Goal: Navigation & Orientation: Find specific page/section

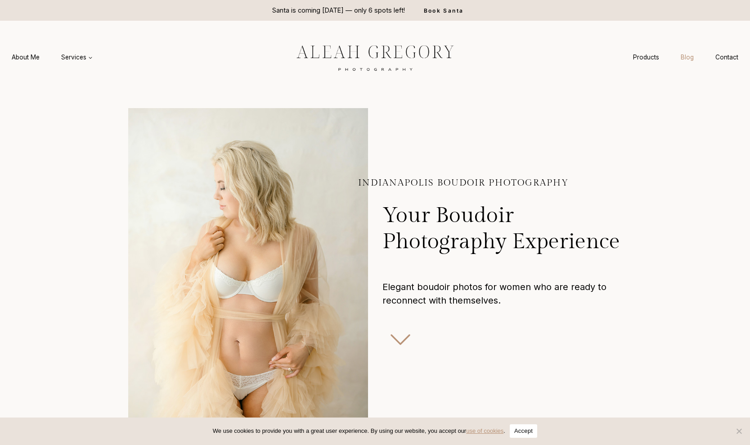
click at [691, 57] on link "Blog" at bounding box center [687, 57] width 35 height 17
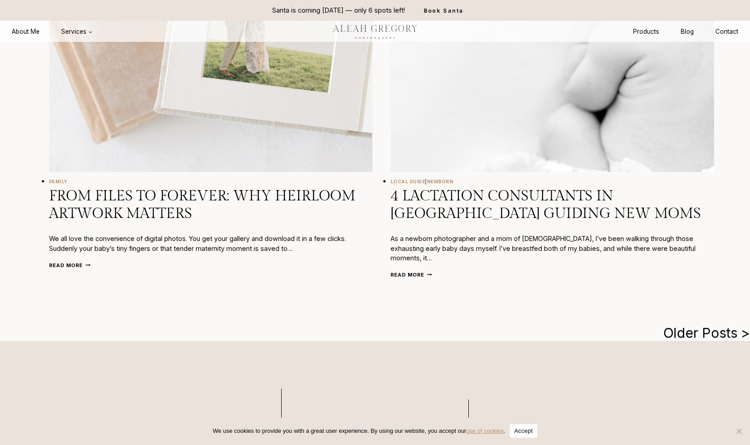
scroll to position [1720, 0]
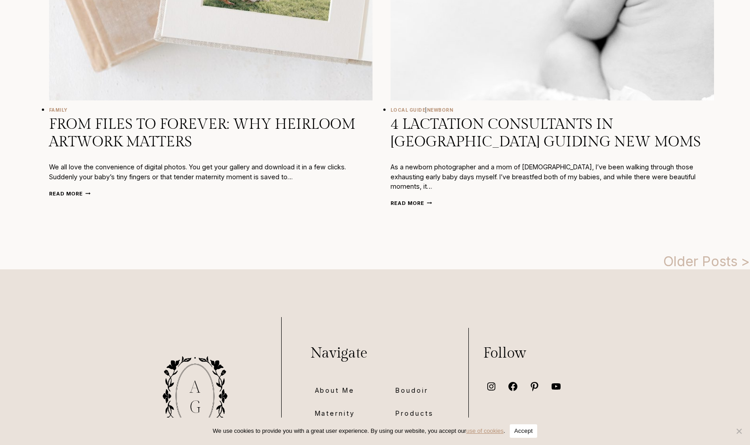
click at [689, 253] on link "Older Posts >" at bounding box center [706, 261] width 87 height 16
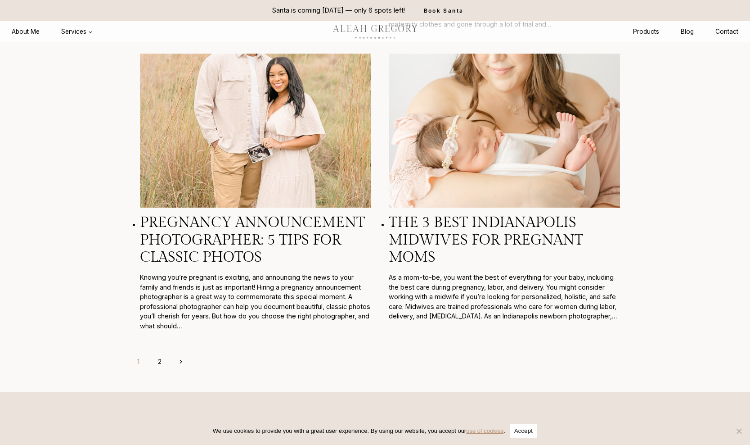
scroll to position [2753, 0]
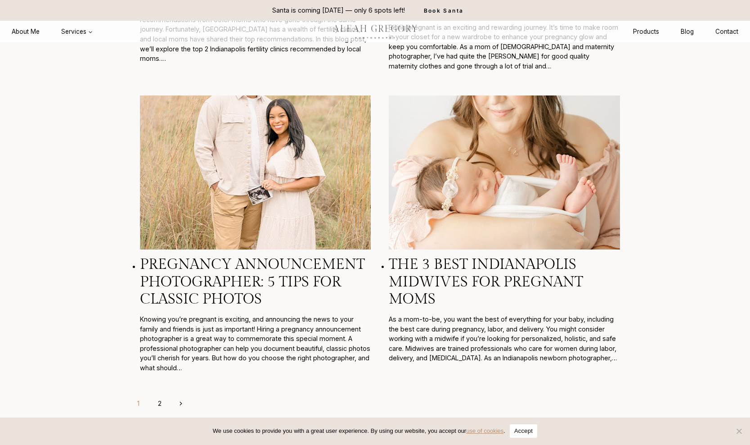
click at [162, 395] on link "2" at bounding box center [160, 403] width 16 height 16
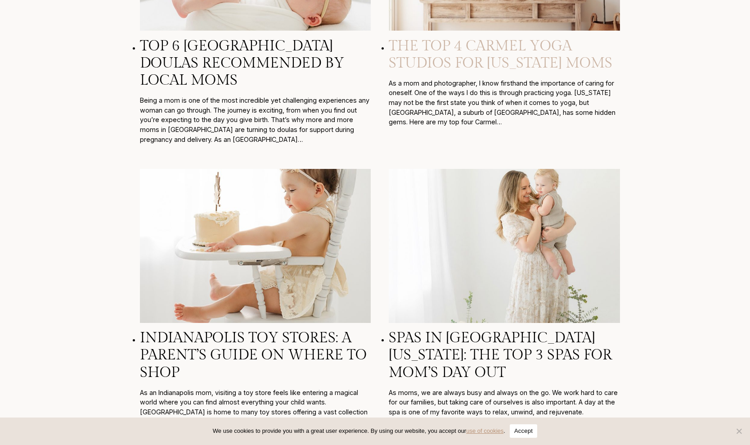
scroll to position [273, 0]
